Goal: Book appointment/travel/reservation

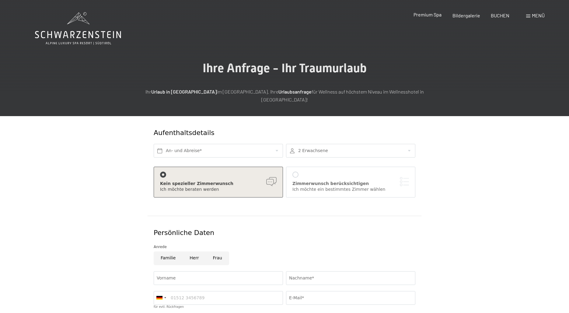
click at [428, 17] on span "Premium Spa" at bounding box center [428, 15] width 28 height 6
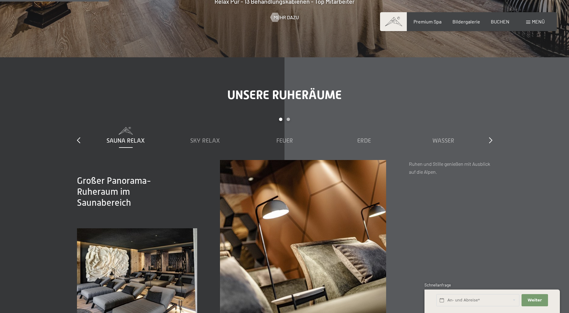
scroll to position [873, 0]
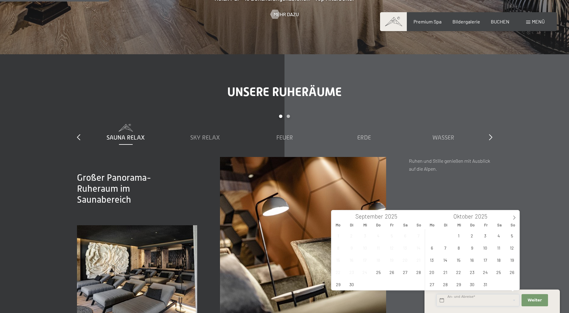
click at [498, 300] on input "text" at bounding box center [478, 300] width 83 height 12
click at [512, 216] on span at bounding box center [514, 215] width 10 height 10
click at [390, 248] on span "10" at bounding box center [392, 247] width 12 height 12
click at [416, 248] on span "12" at bounding box center [419, 247] width 12 height 12
type input "Fr. 10.10.2025 - So. 12.10.2025"
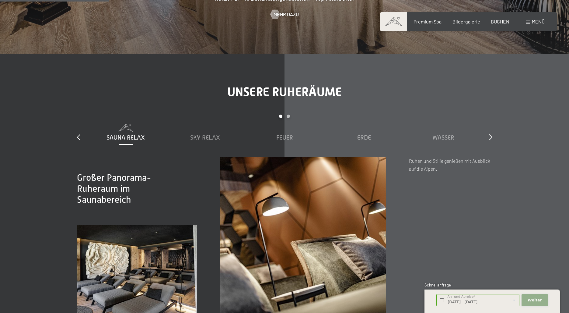
click at [541, 299] on span "Weiter" at bounding box center [535, 299] width 14 height 5
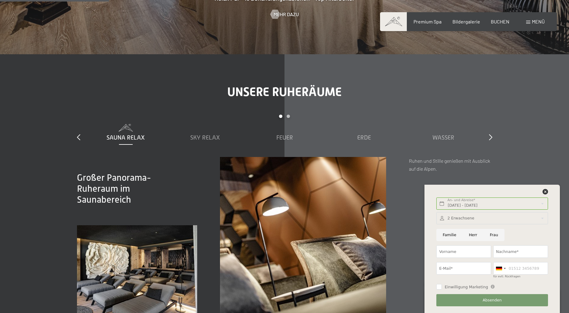
click at [476, 234] on input "Herr" at bounding box center [473, 235] width 21 height 12
radio input "true"
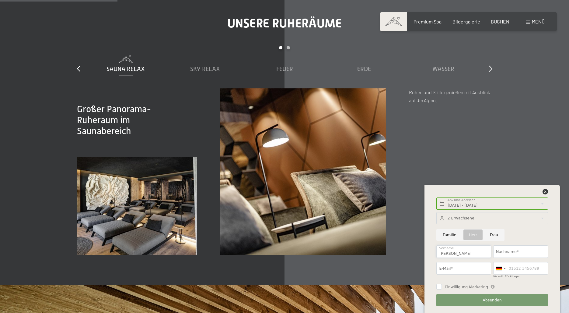
type input "Martin"
type input "Vandory"
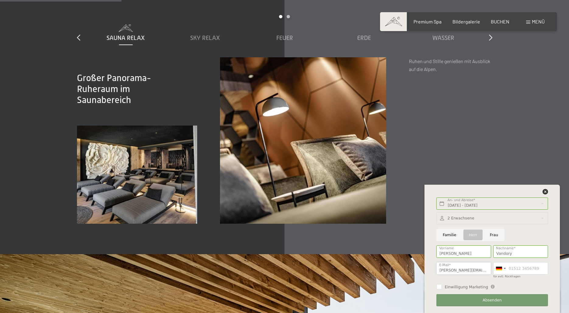
scroll to position [974, 0]
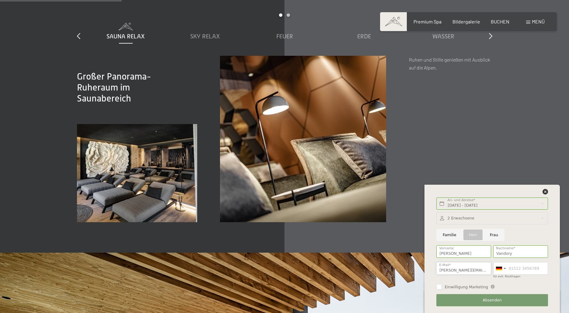
type input "martin@vandory.com"
click at [488, 298] on span "Absenden" at bounding box center [492, 299] width 19 height 5
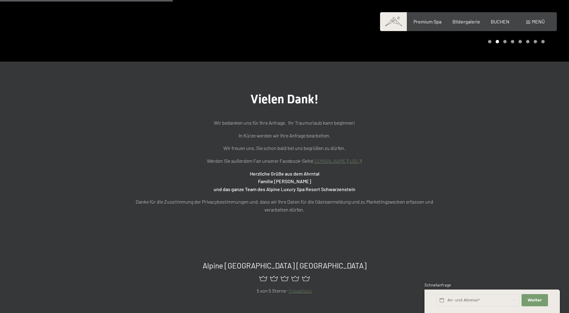
scroll to position [177, 0]
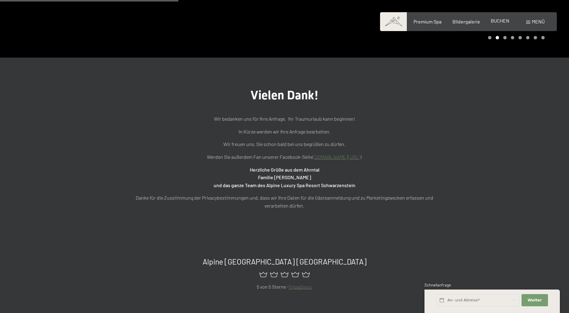
click at [499, 24] on div "Premium Spa Bildergalerie BUCHEN" at bounding box center [457, 21] width 128 height 7
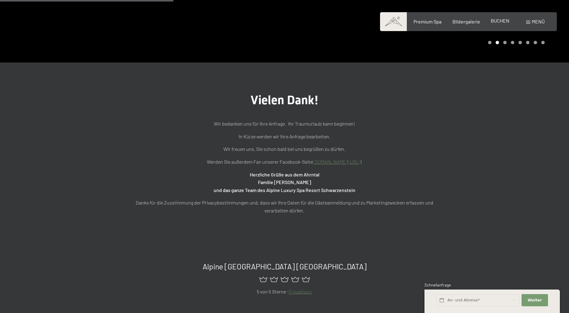
click at [500, 21] on span "BUCHEN" at bounding box center [500, 21] width 19 height 6
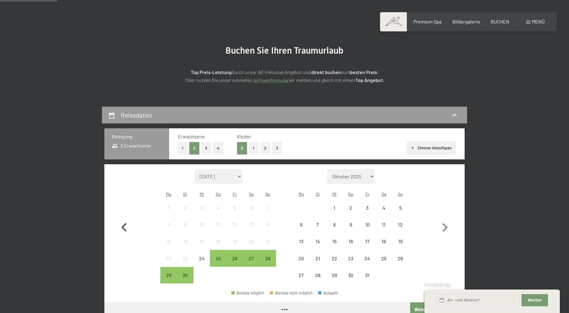
scroll to position [58, 0]
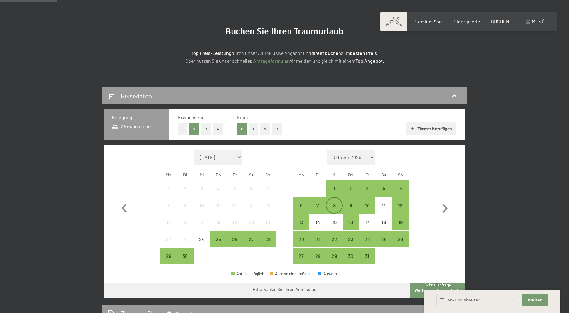
click at [334, 203] on div "8" at bounding box center [334, 210] width 15 height 15
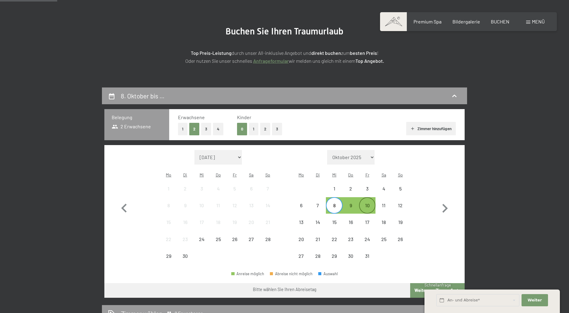
click at [366, 203] on div "10" at bounding box center [367, 210] width 15 height 15
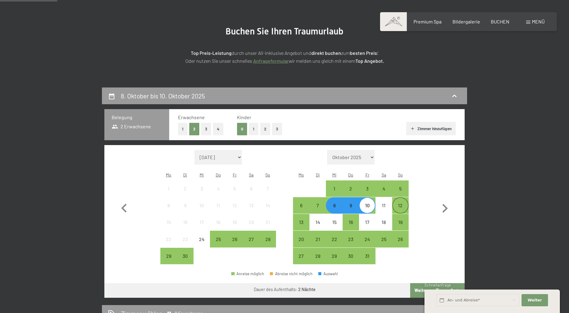
click at [401, 203] on div "12" at bounding box center [400, 210] width 15 height 15
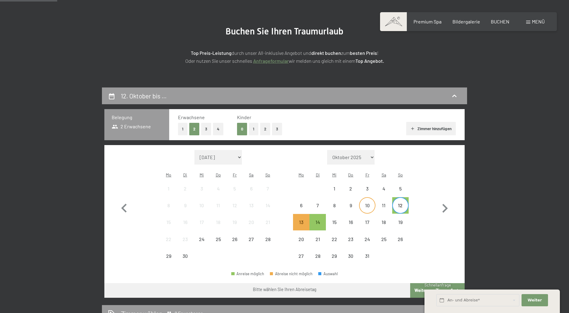
click at [370, 203] on div "10" at bounding box center [367, 210] width 15 height 15
click at [395, 203] on div "12" at bounding box center [400, 210] width 15 height 15
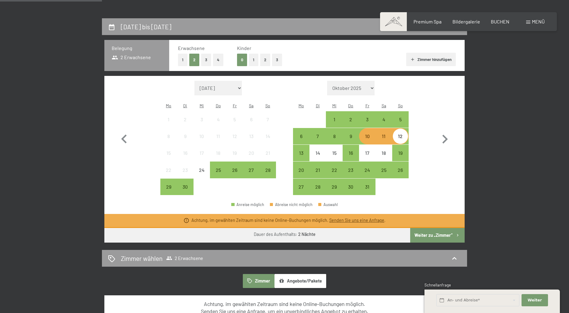
scroll to position [129, 0]
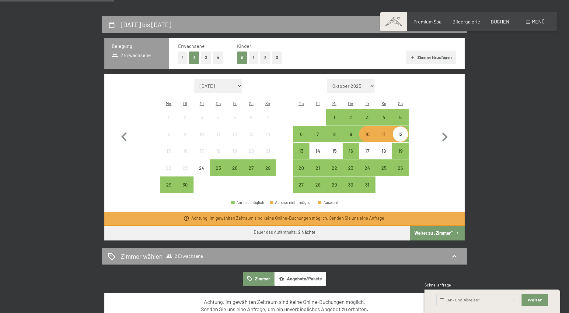
click at [435, 226] on button "Weiter zu „Zimmer“" at bounding box center [438, 233] width 55 height 15
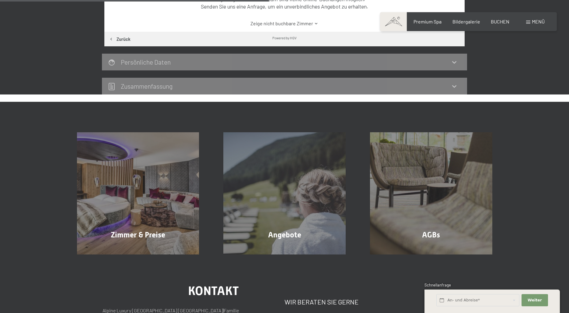
scroll to position [228, 0]
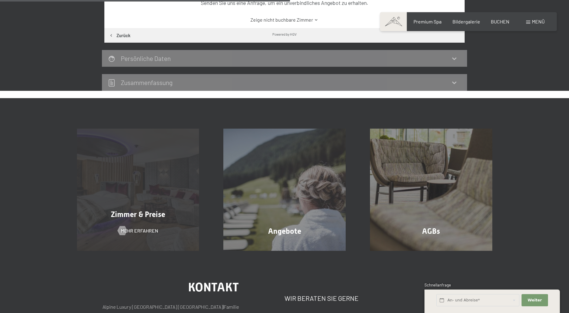
click at [113, 207] on div "Zimmer & Preise Mehr erfahren" at bounding box center [138, 190] width 147 height 122
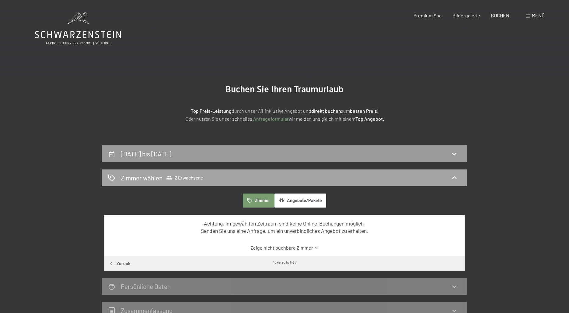
click at [207, 175] on div "Zimmer wählen 2 Erwachsene" at bounding box center [284, 177] width 353 height 9
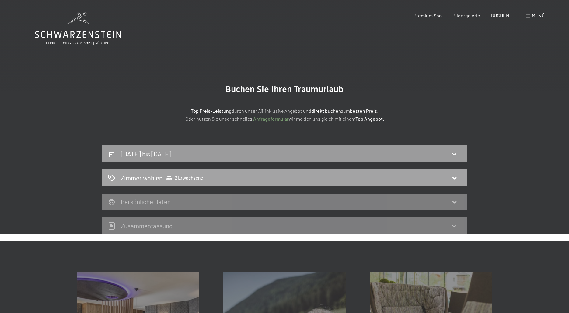
click at [207, 175] on div "Zimmer wählen 2 Erwachsene" at bounding box center [284, 177] width 353 height 9
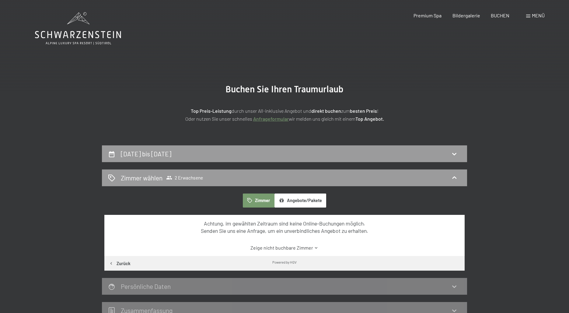
click at [256, 203] on button "Zimmer" at bounding box center [259, 200] width 32 height 14
click at [296, 200] on button "Angebote/Pakete" at bounding box center [301, 200] width 52 height 14
click at [186, 176] on span "2 Erwachsene" at bounding box center [184, 177] width 37 height 6
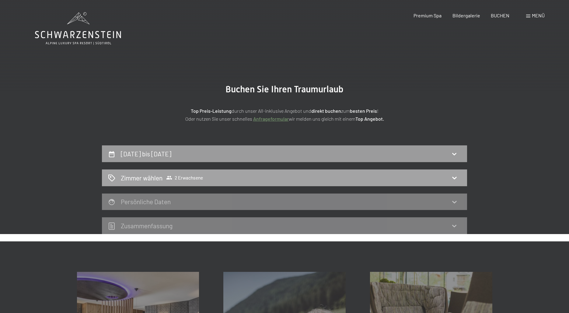
click at [454, 178] on icon at bounding box center [454, 177] width 7 height 7
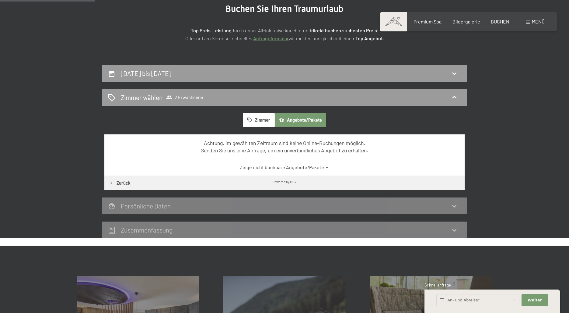
scroll to position [81, 0]
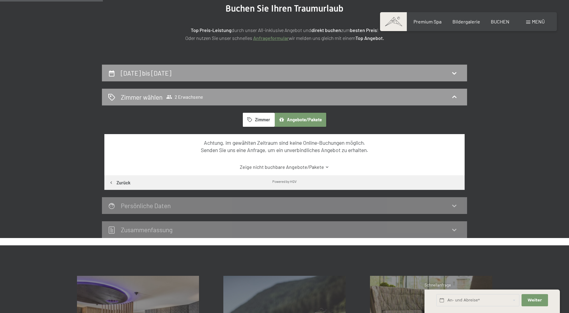
click at [124, 181] on button "Zurück" at bounding box center [119, 182] width 30 height 15
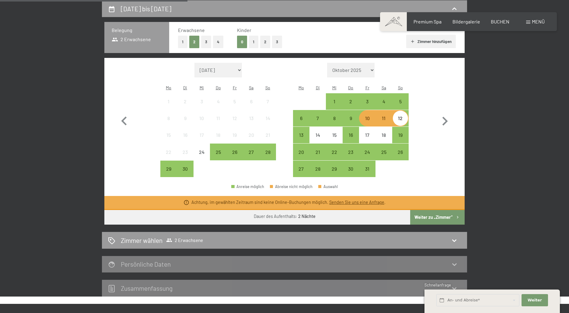
click at [366, 116] on div "10" at bounding box center [367, 123] width 15 height 15
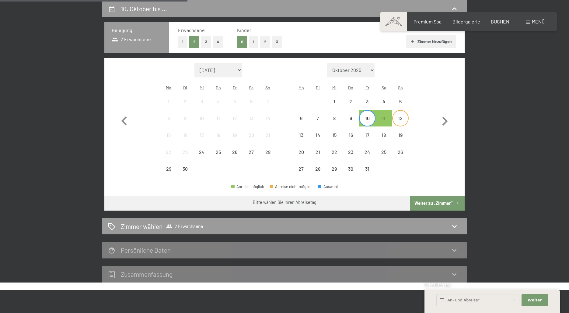
click at [401, 116] on div "12" at bounding box center [400, 123] width 15 height 15
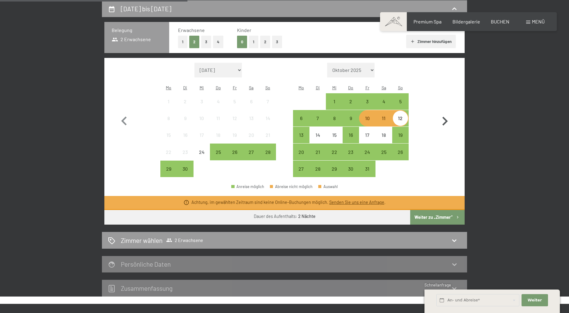
click at [443, 115] on icon "button" at bounding box center [445, 121] width 18 height 18
select select "2025-10-01"
select select "2025-11-01"
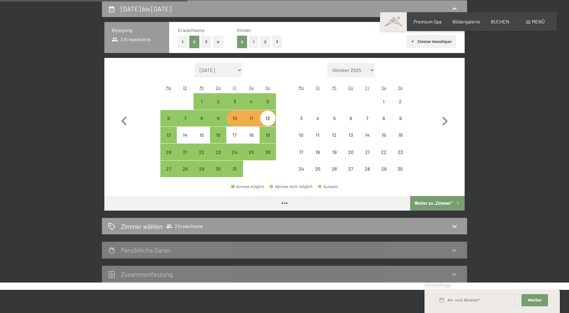
select select "2025-10-01"
select select "2025-11-01"
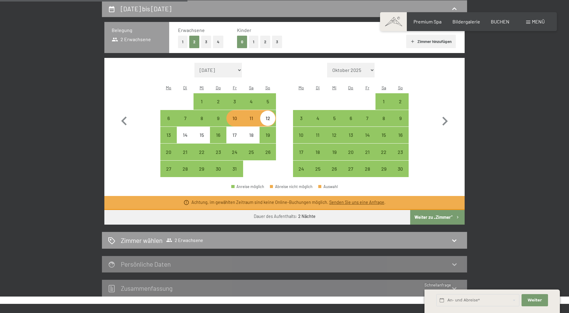
click at [437, 211] on button "Weiter zu „Zimmer“" at bounding box center [438, 217] width 55 height 15
select select "2025-10-01"
select select "2025-11-01"
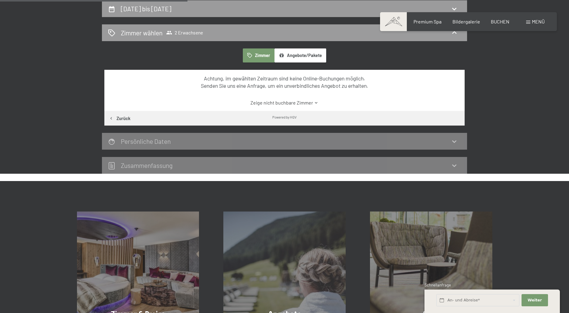
click at [291, 55] on button "Angebote/Pakete" at bounding box center [301, 55] width 52 height 14
click at [299, 103] on link "Zeige nicht buchbare Angebote/Pakete" at bounding box center [284, 102] width 339 height 7
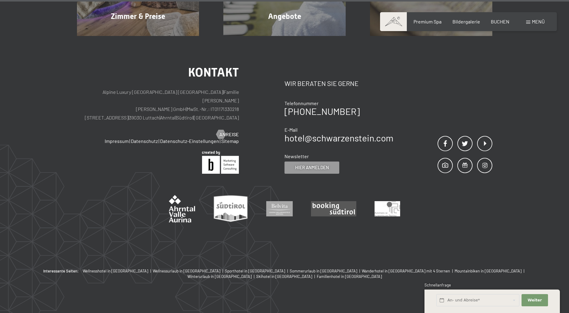
scroll to position [2338, 0]
